Goal: Find specific page/section: Find specific page/section

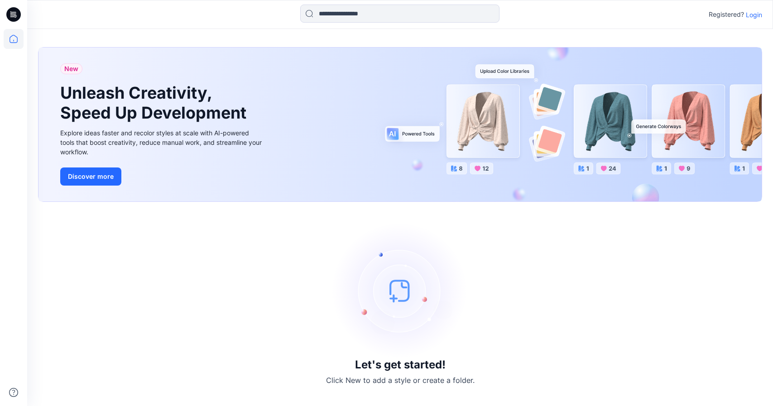
click at [753, 9] on div "Registered? Login" at bounding box center [735, 14] width 53 height 11
click at [753, 10] on p "Login" at bounding box center [754, 15] width 16 height 10
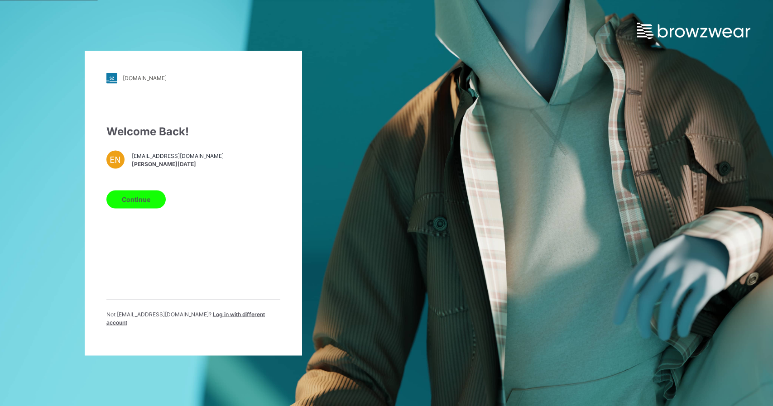
click at [139, 198] on button "Continue" at bounding box center [135, 199] width 59 height 18
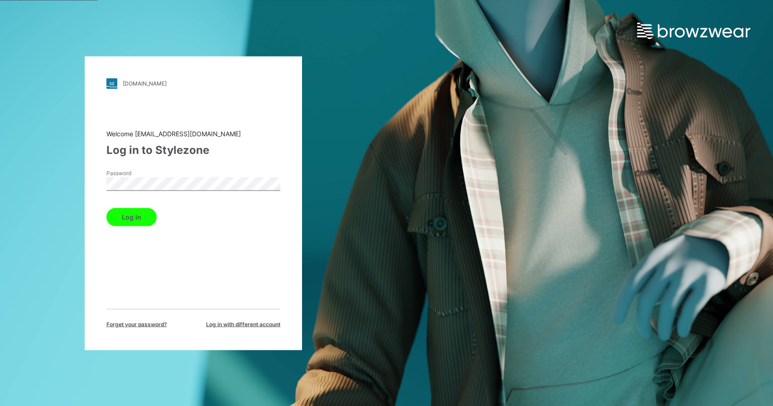
click at [106, 208] on button "Log in" at bounding box center [131, 217] width 50 height 18
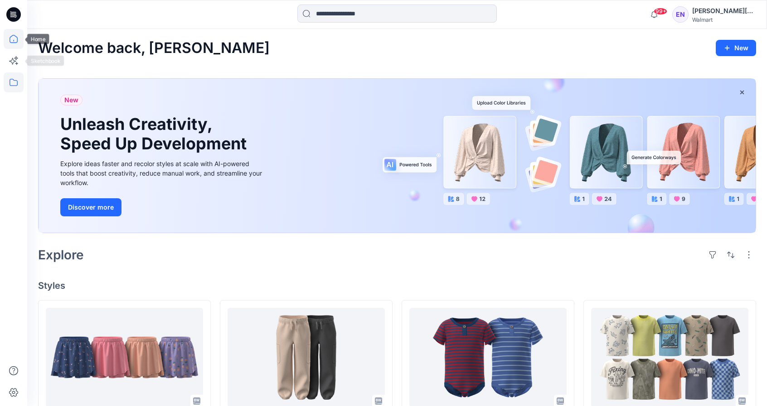
click at [10, 81] on icon at bounding box center [14, 82] width 20 height 20
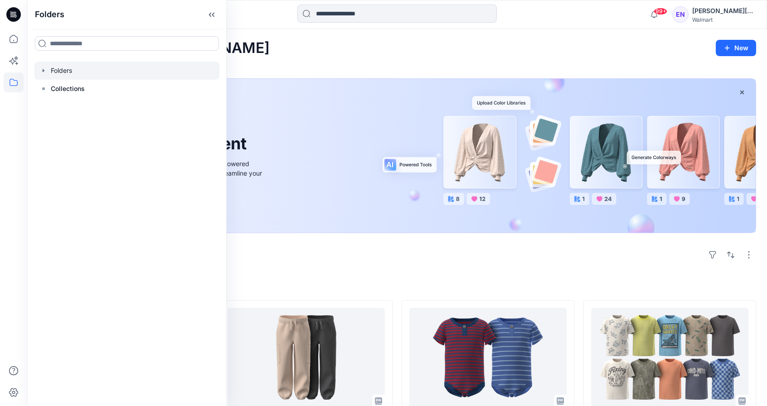
click at [65, 68] on div at bounding box center [126, 71] width 185 height 18
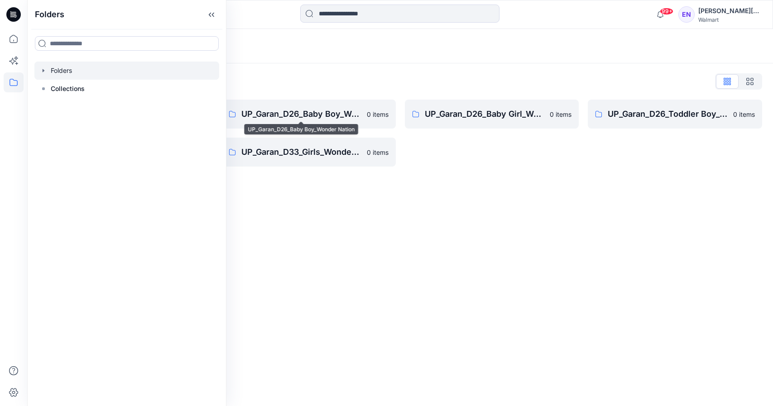
click at [291, 58] on div "Folders" at bounding box center [400, 46] width 746 height 34
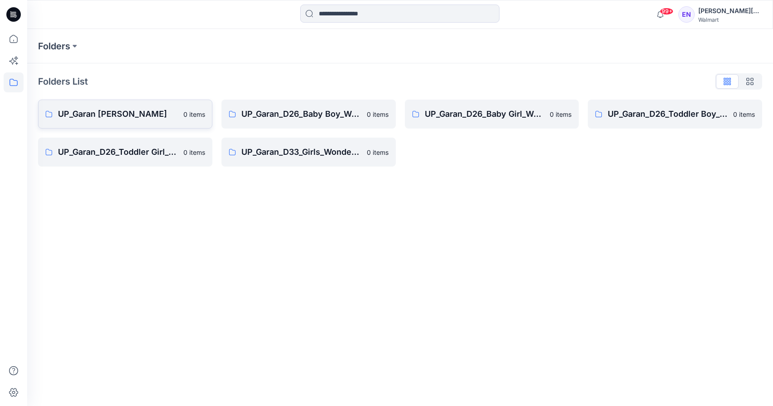
click at [172, 115] on p "UP_Garan [PERSON_NAME]" at bounding box center [118, 114] width 120 height 13
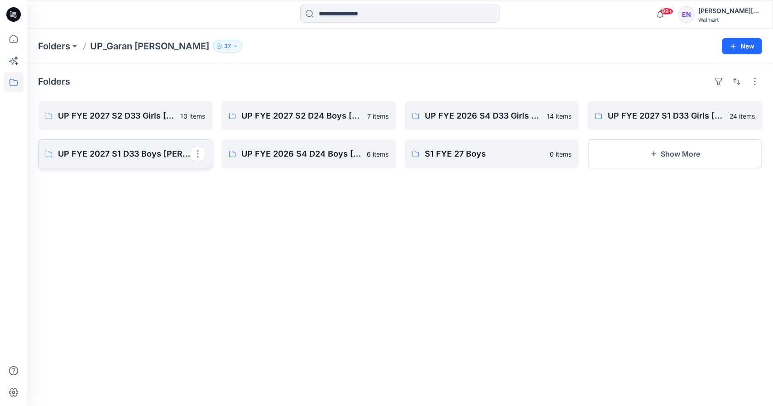
click at [152, 151] on p "UP FYE 2027 S1 D33 Boys [PERSON_NAME]" at bounding box center [124, 154] width 133 height 13
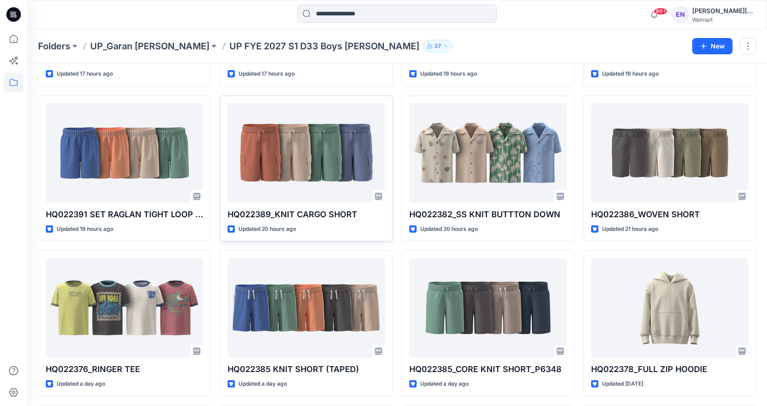
scroll to position [162, 0]
